Goal: Task Accomplishment & Management: Complete application form

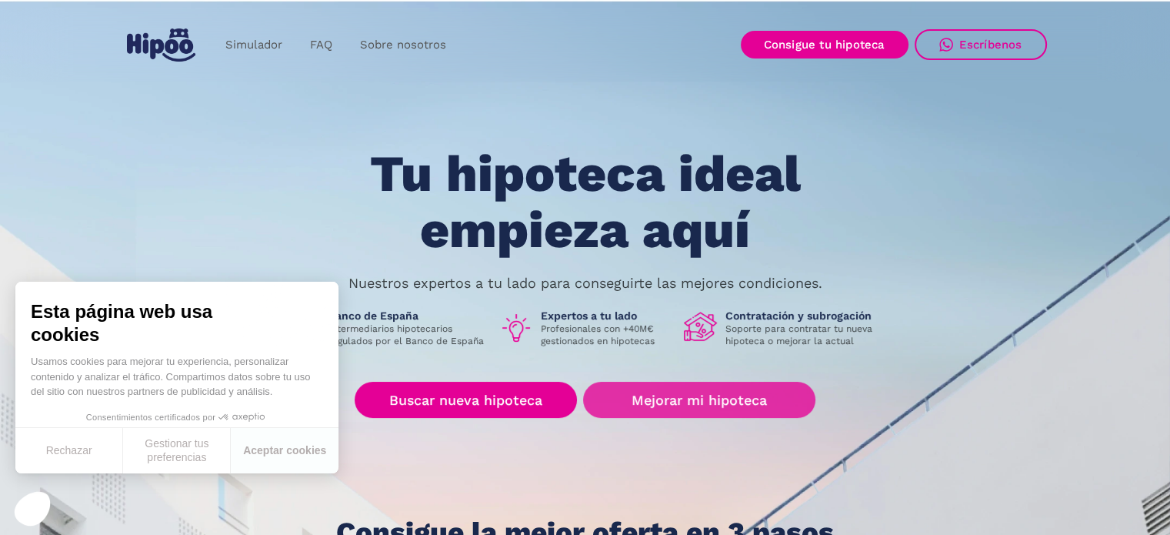
click at [681, 405] on link "Mejorar mi hipoteca" at bounding box center [699, 400] width 232 height 36
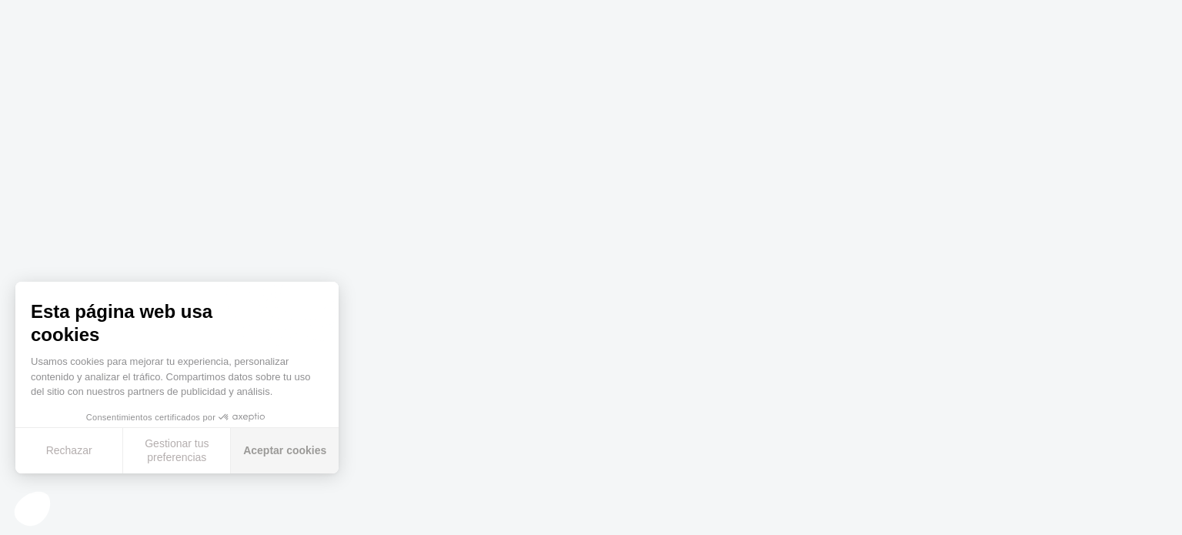
click at [258, 450] on button "Aceptar cookies" at bounding box center [285, 450] width 108 height 45
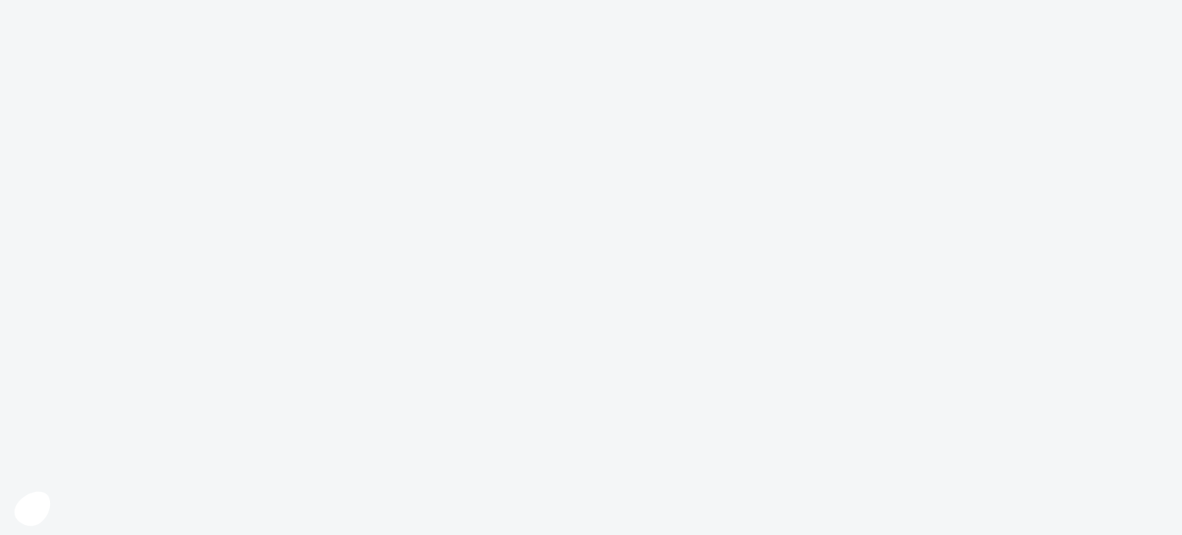
click at [722, 412] on body at bounding box center [591, 267] width 1182 height 535
